Goal: Navigation & Orientation: Find specific page/section

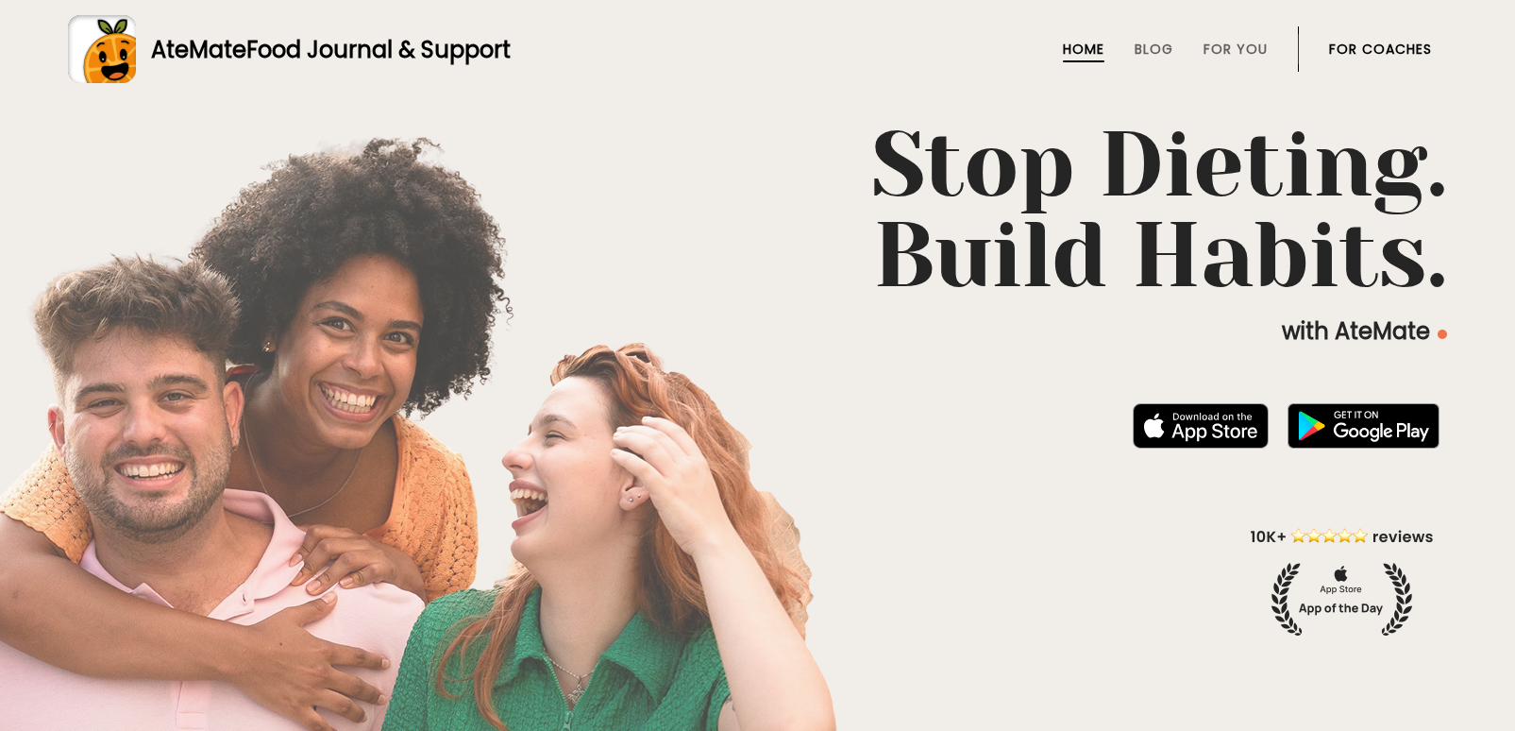
click at [1394, 46] on link "For Coaches" at bounding box center [1380, 49] width 103 height 15
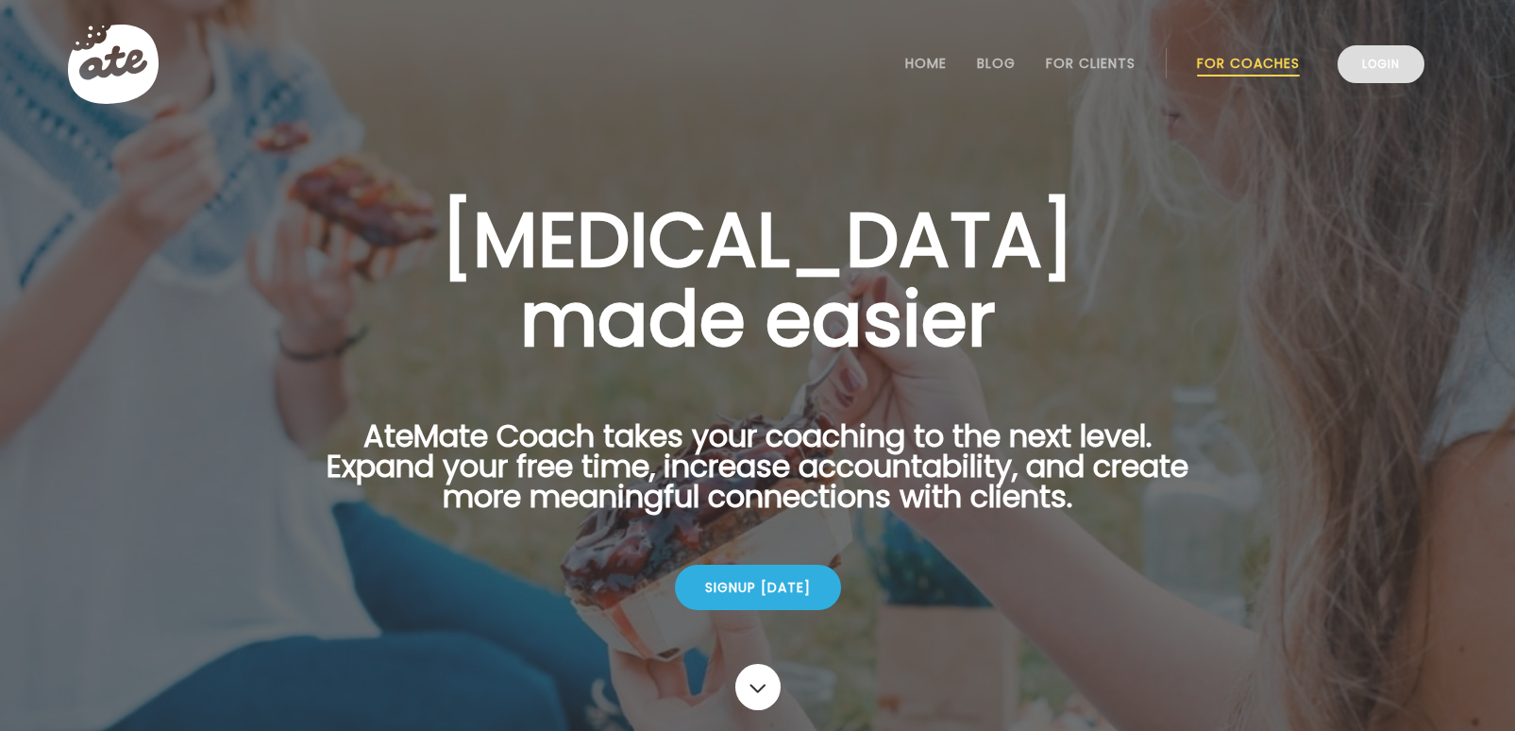
click at [1393, 54] on link "Login" at bounding box center [1381, 64] width 87 height 38
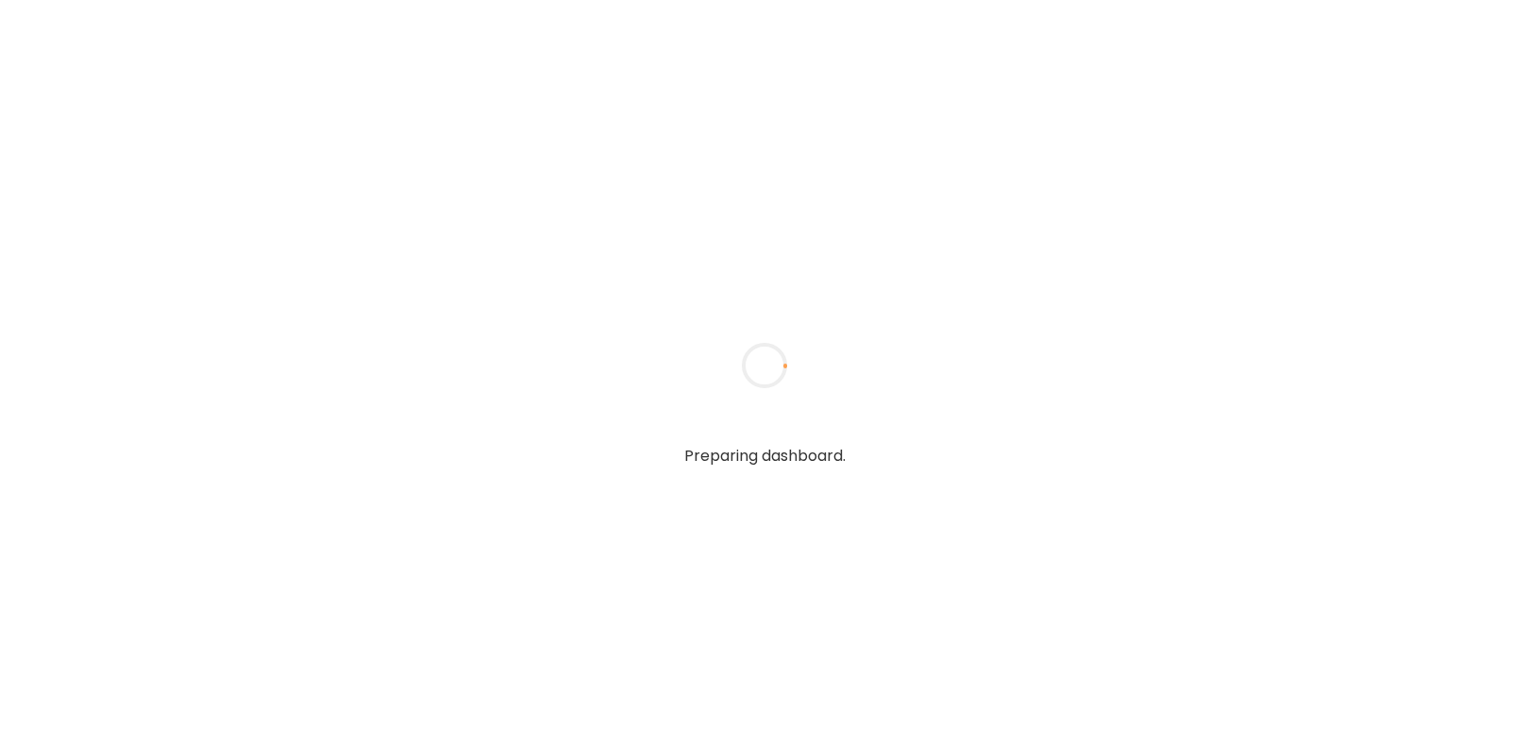
type input "**********"
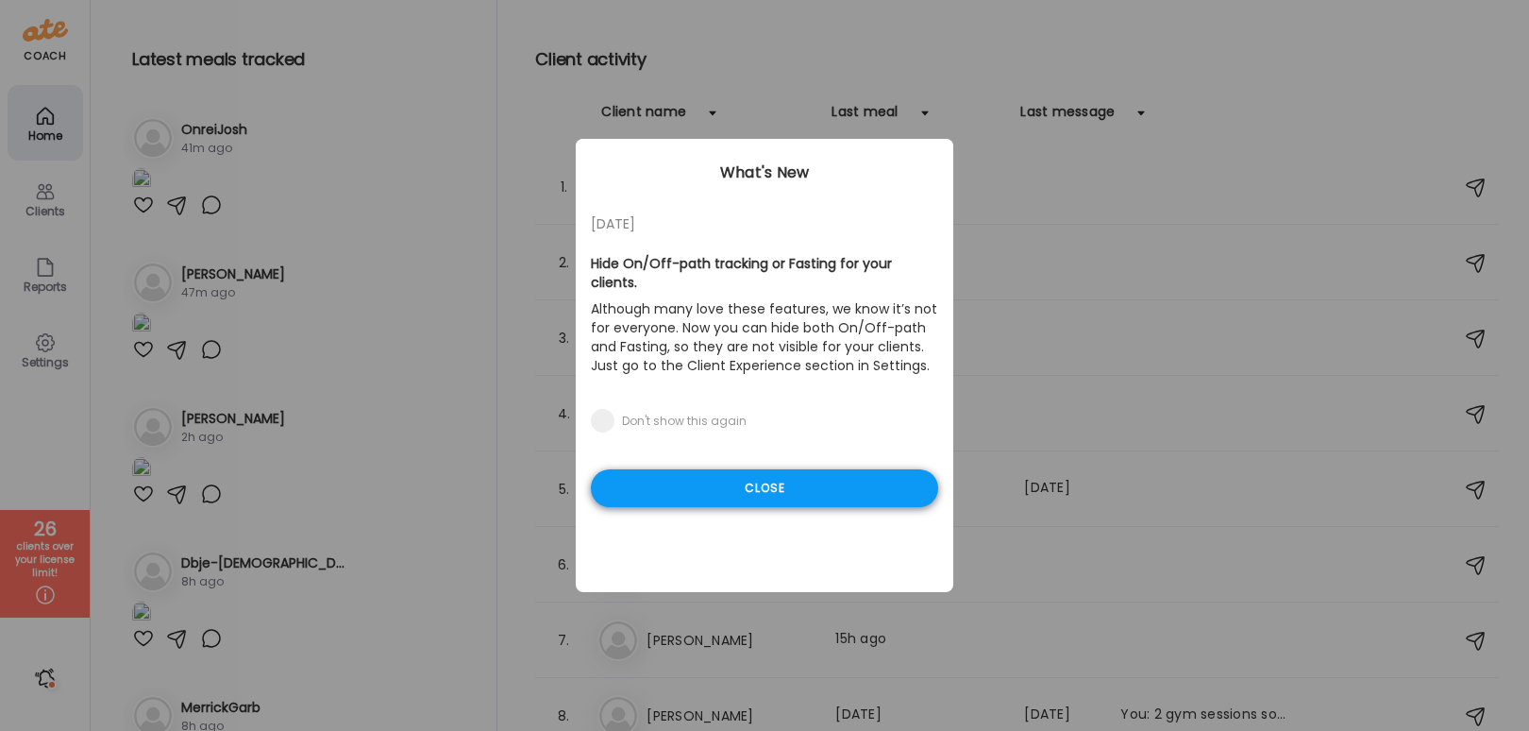
click at [830, 485] on div "Close" at bounding box center [764, 488] width 347 height 38
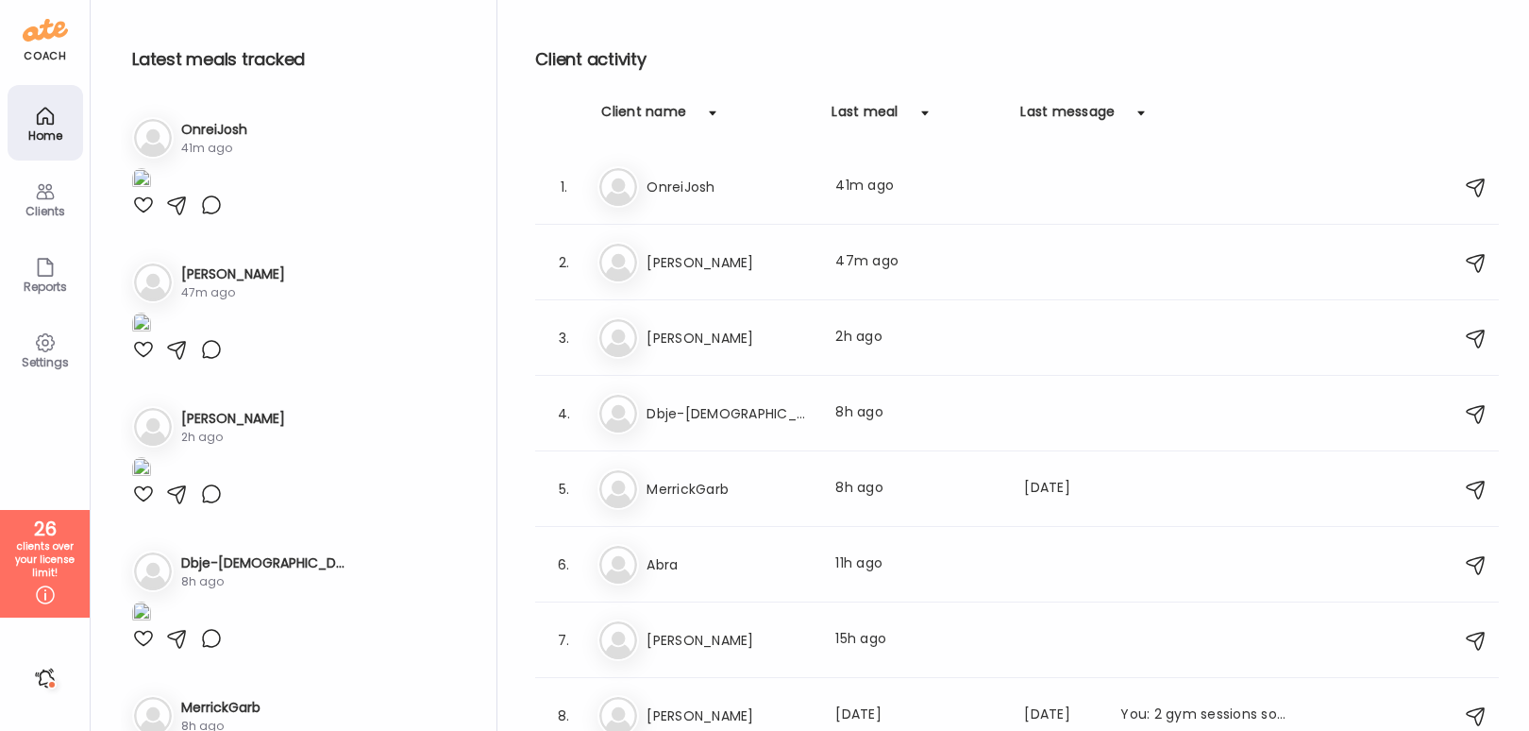
click at [700, 404] on h3 "Dbje-[DEMOGRAPHIC_DATA]" at bounding box center [730, 413] width 166 height 23
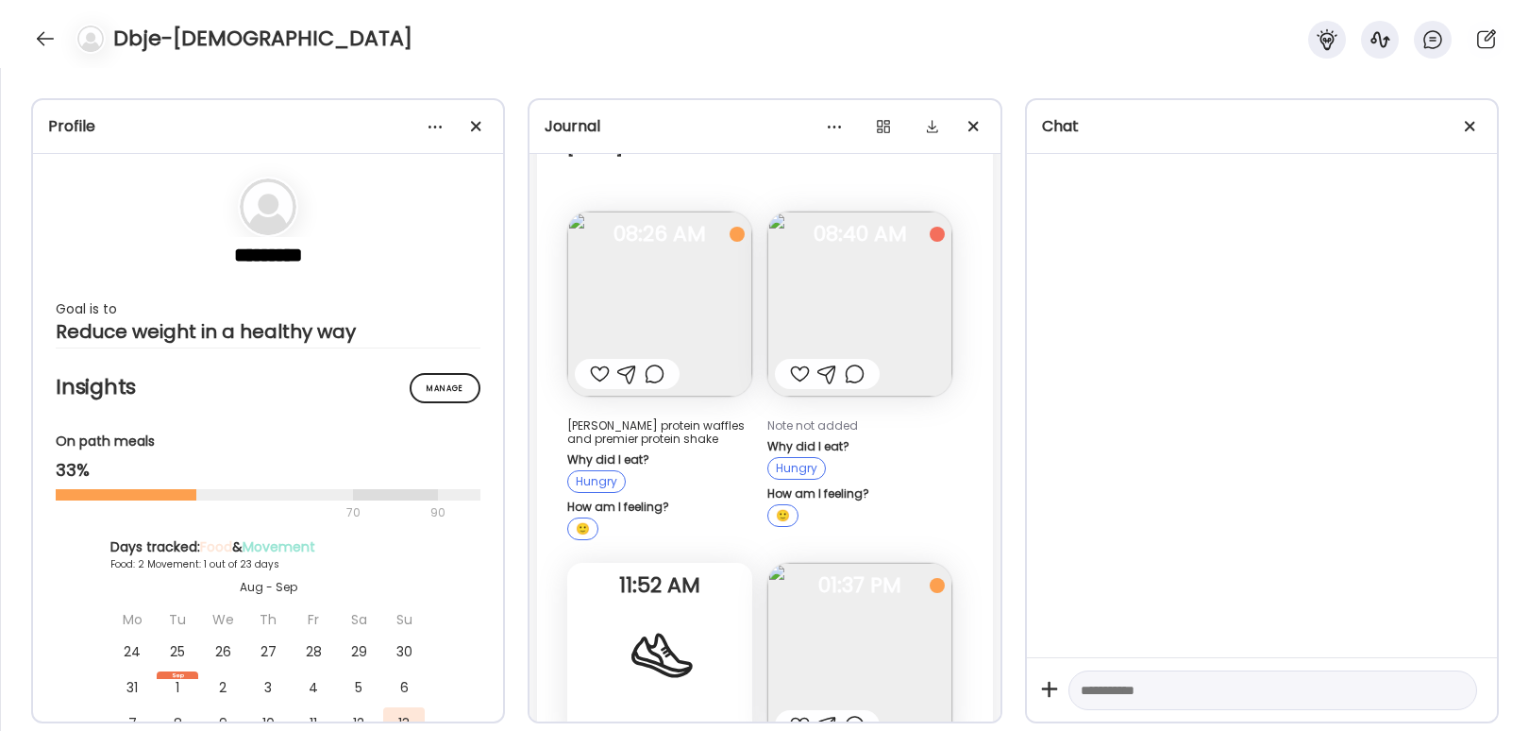
scroll to position [569, 0]
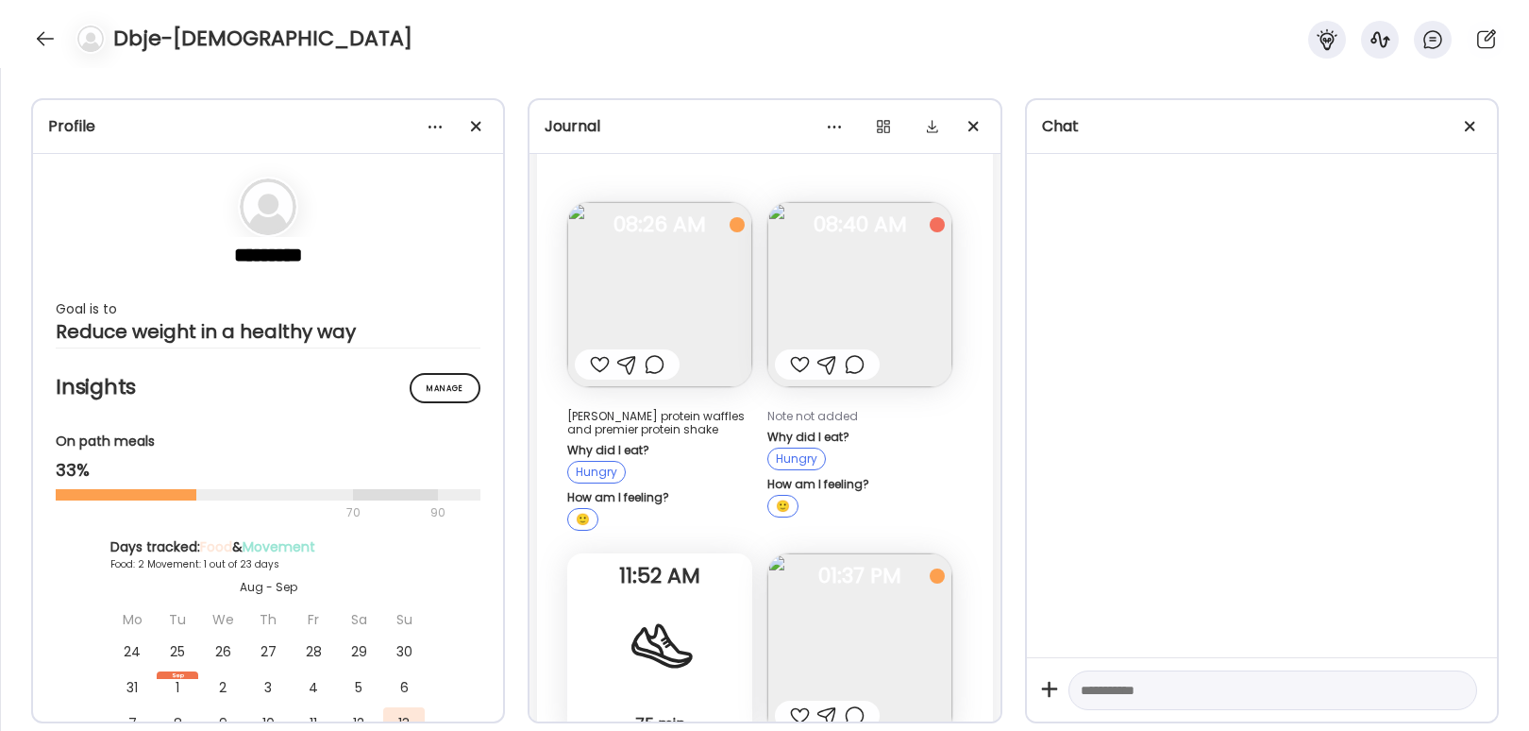
click at [698, 333] on img at bounding box center [659, 294] width 185 height 185
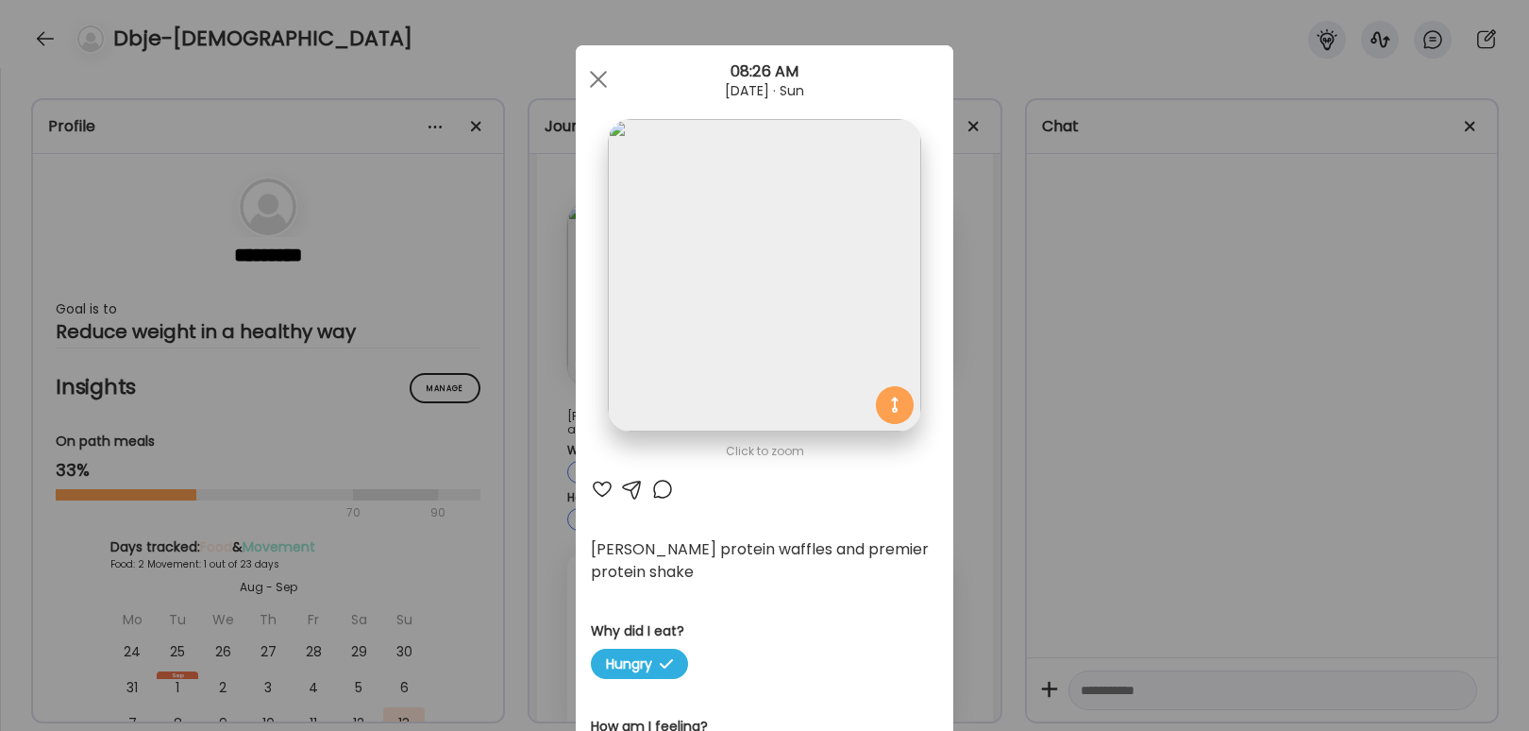
click at [1117, 306] on div "Ate Coach Dashboard Wahoo! It’s official Take a moment to set up your Coach Pro…" at bounding box center [764, 365] width 1529 height 731
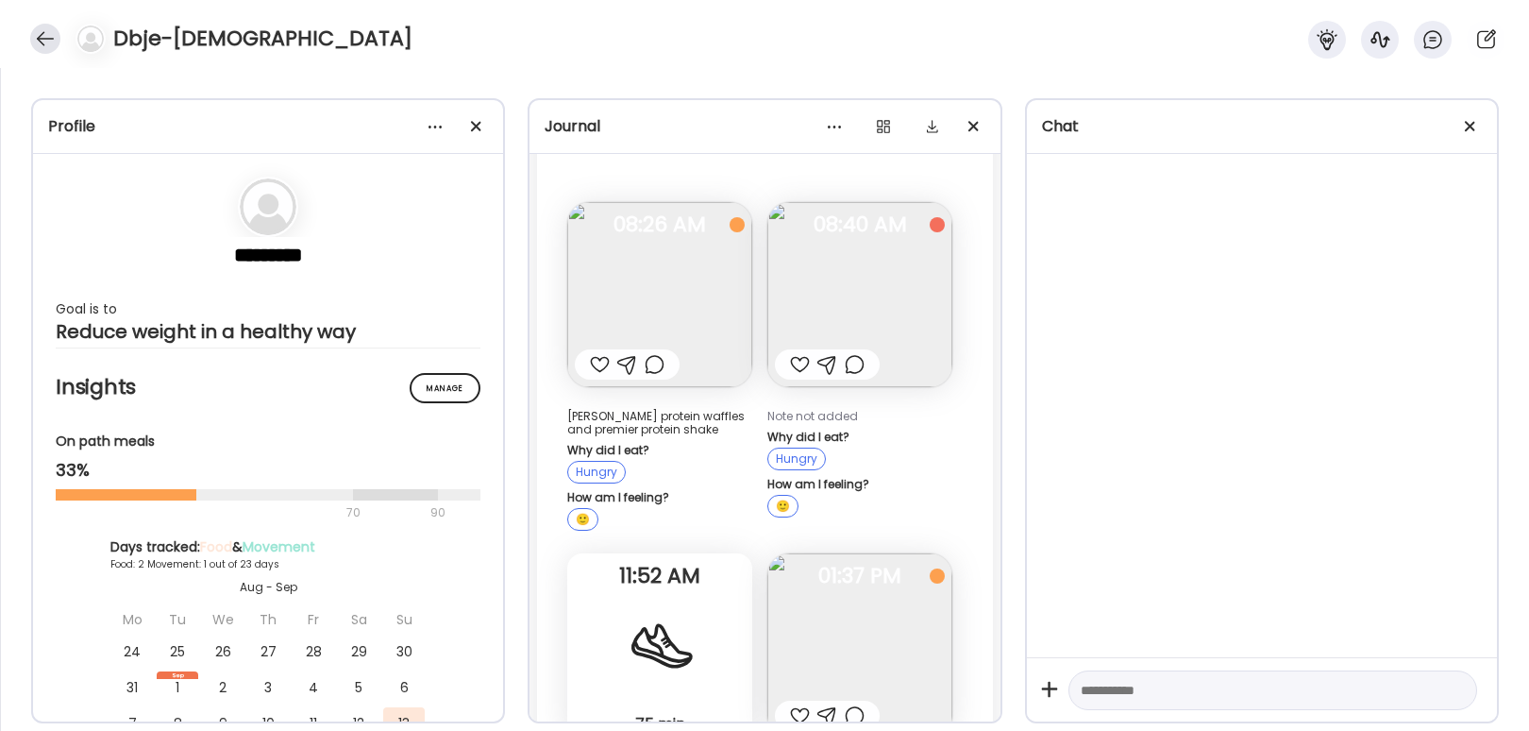
click at [43, 40] on div at bounding box center [45, 39] width 30 height 30
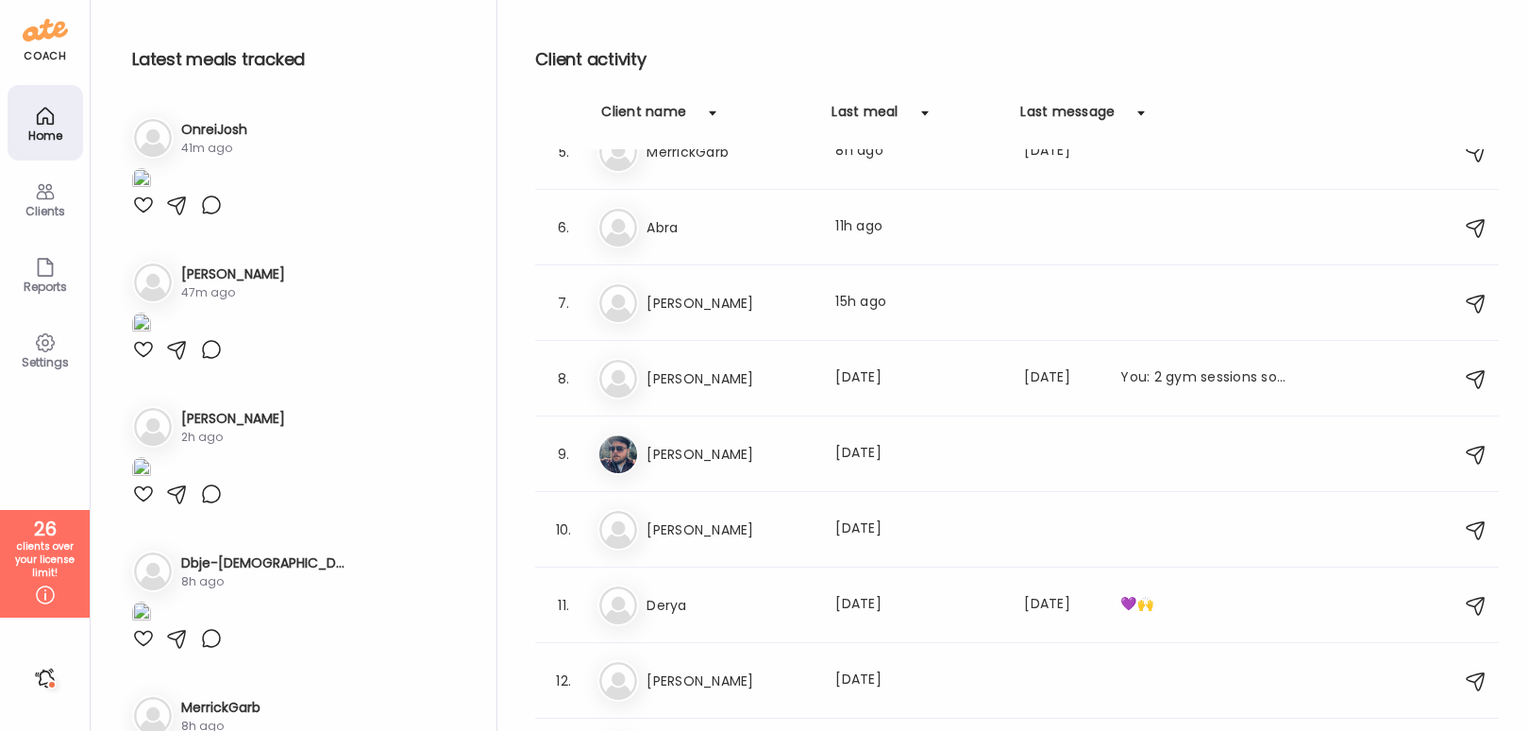
scroll to position [0, 0]
